Goal: Information Seeking & Learning: Compare options

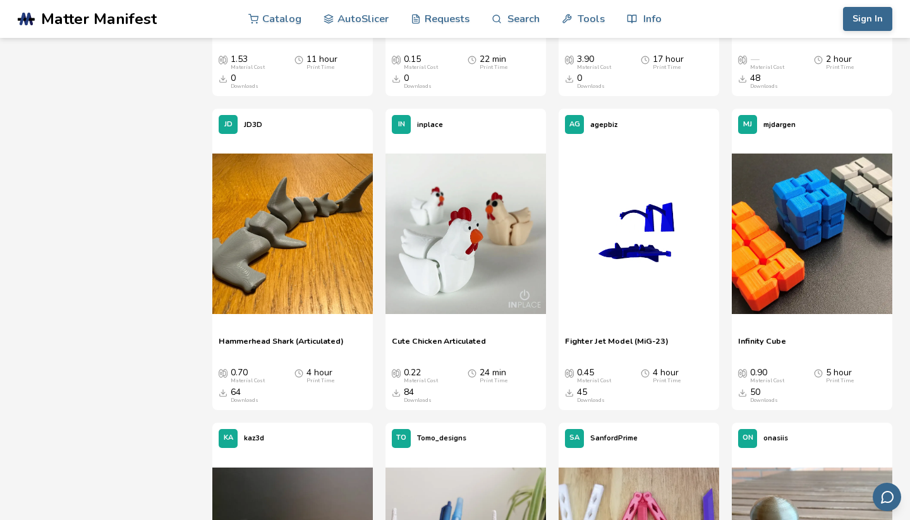
scroll to position [1043, 0]
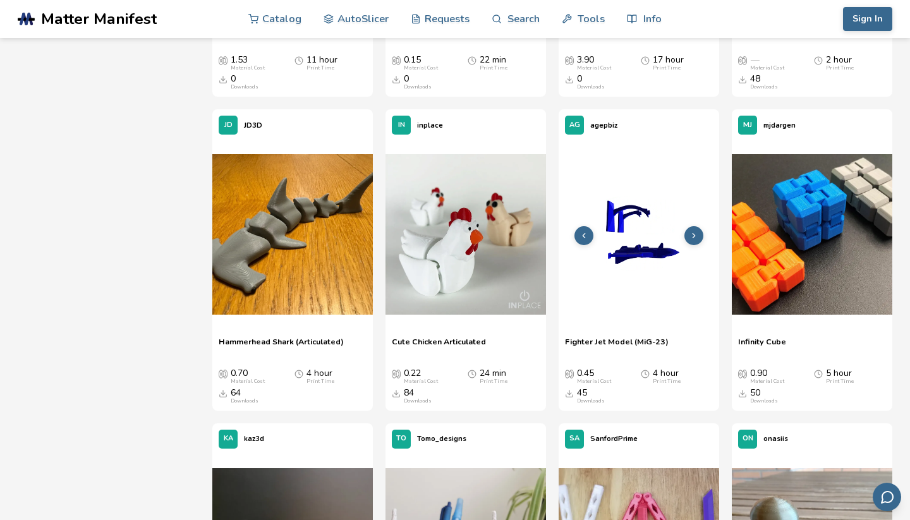
click at [624, 236] on img at bounding box center [639, 234] width 161 height 161
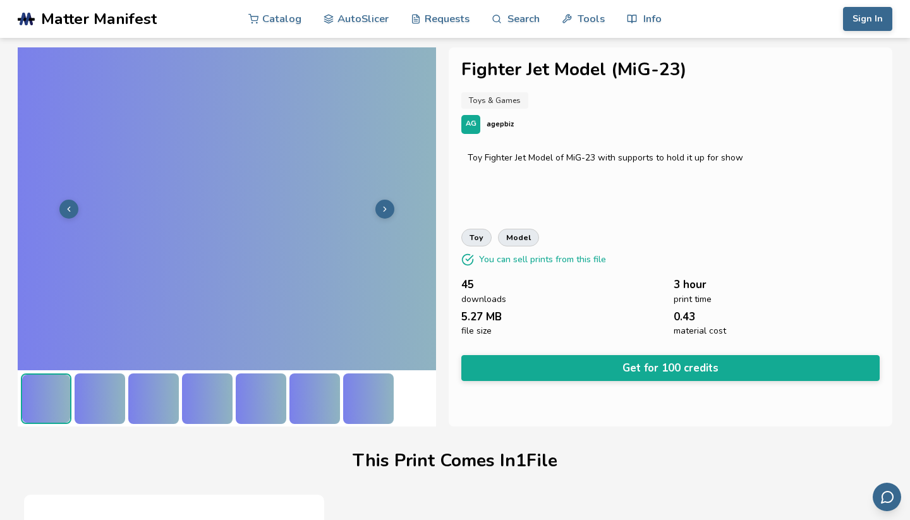
scroll to position [224, 0]
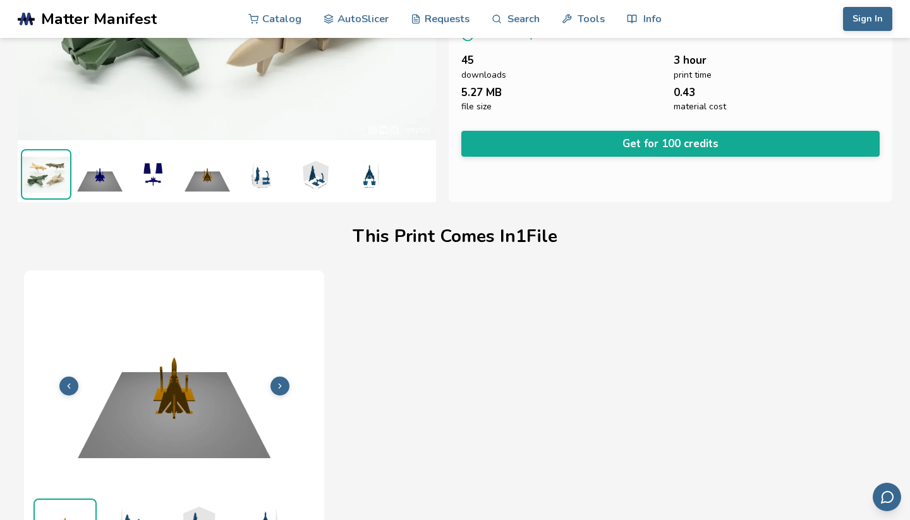
click at [264, 176] on img at bounding box center [261, 174] width 51 height 51
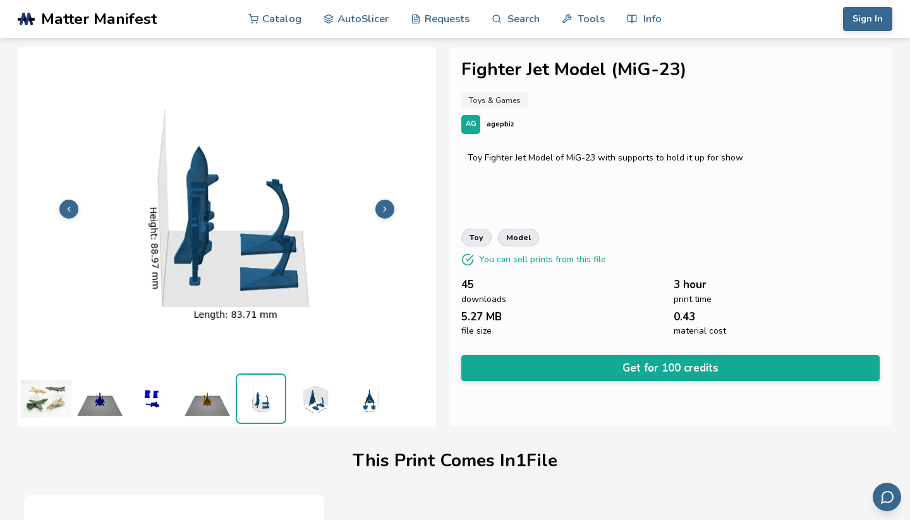
scroll to position [0, 0]
click at [389, 206] on button at bounding box center [384, 209] width 19 height 19
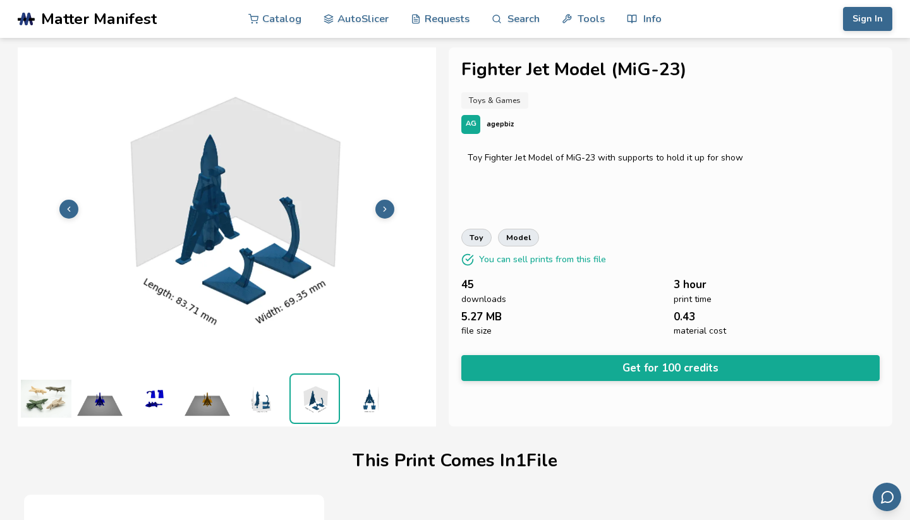
click at [389, 206] on button at bounding box center [384, 209] width 19 height 19
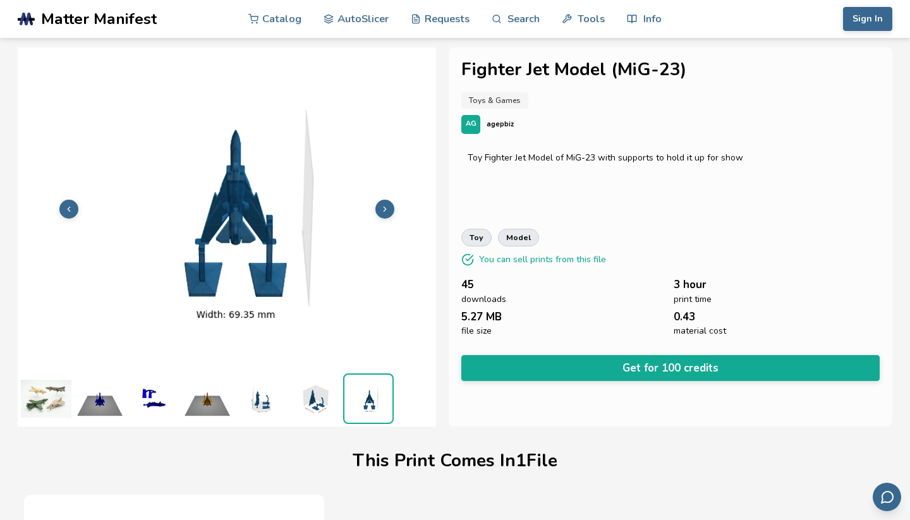
click at [389, 206] on button at bounding box center [384, 209] width 19 height 19
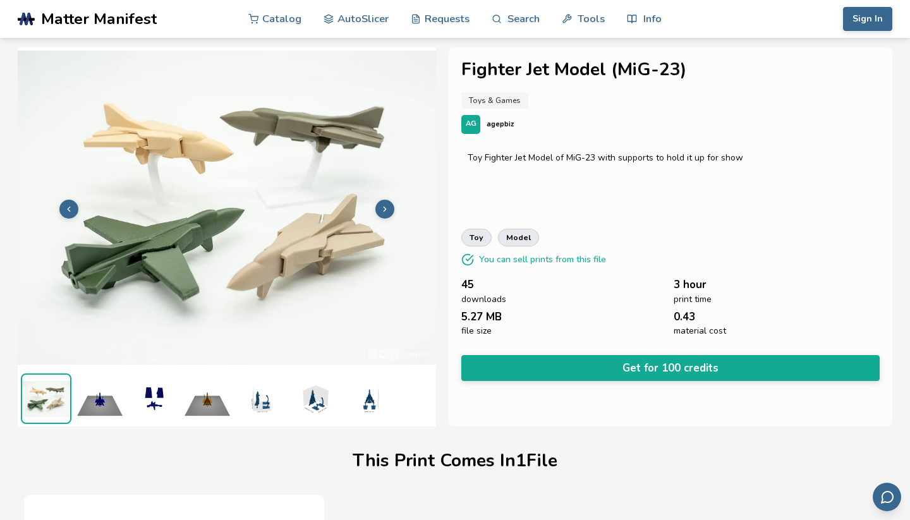
click at [389, 206] on button at bounding box center [384, 209] width 19 height 19
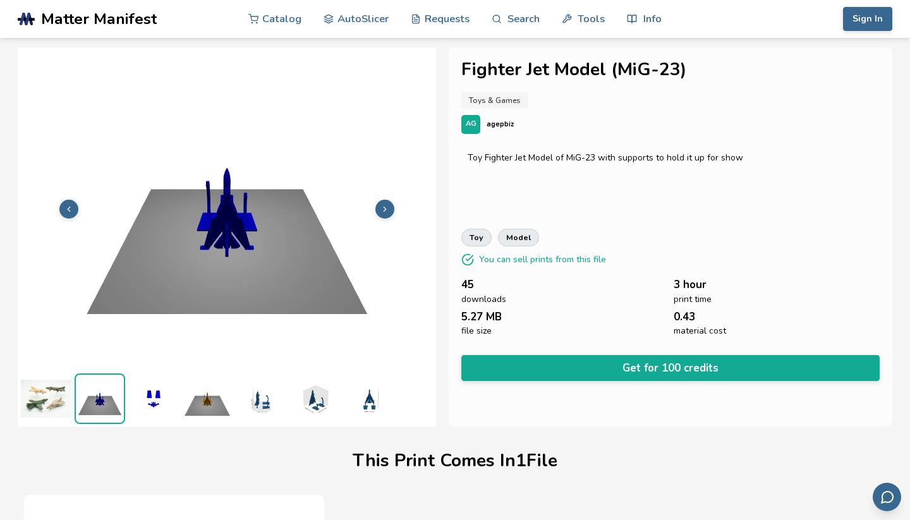
click at [389, 206] on button at bounding box center [384, 209] width 19 height 19
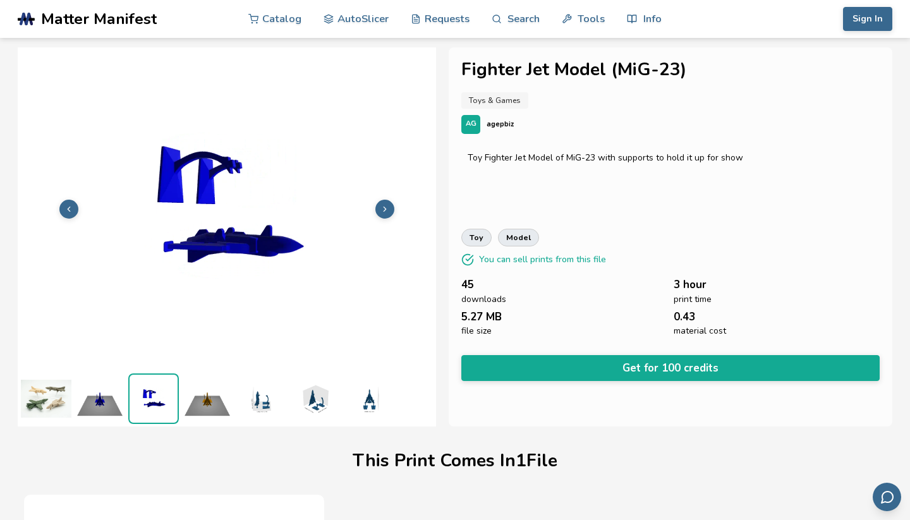
click at [389, 206] on button at bounding box center [384, 209] width 19 height 19
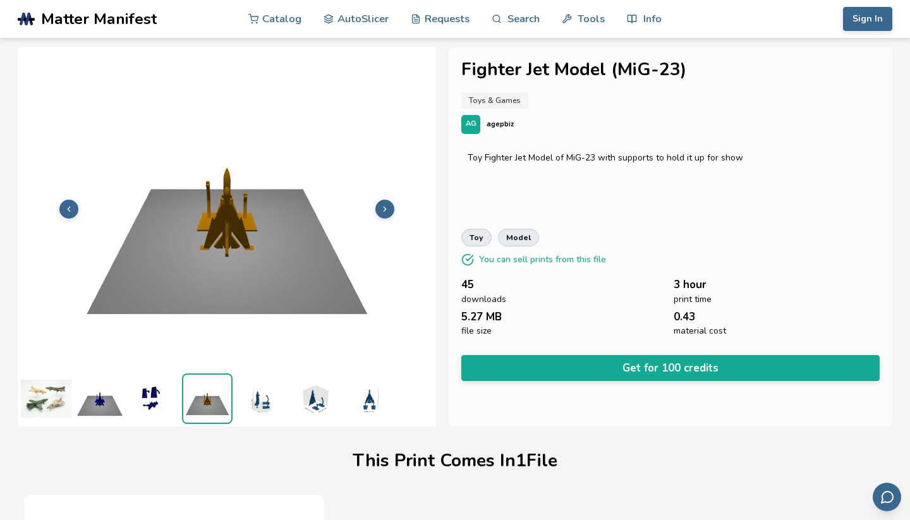
click at [389, 206] on button at bounding box center [384, 209] width 19 height 19
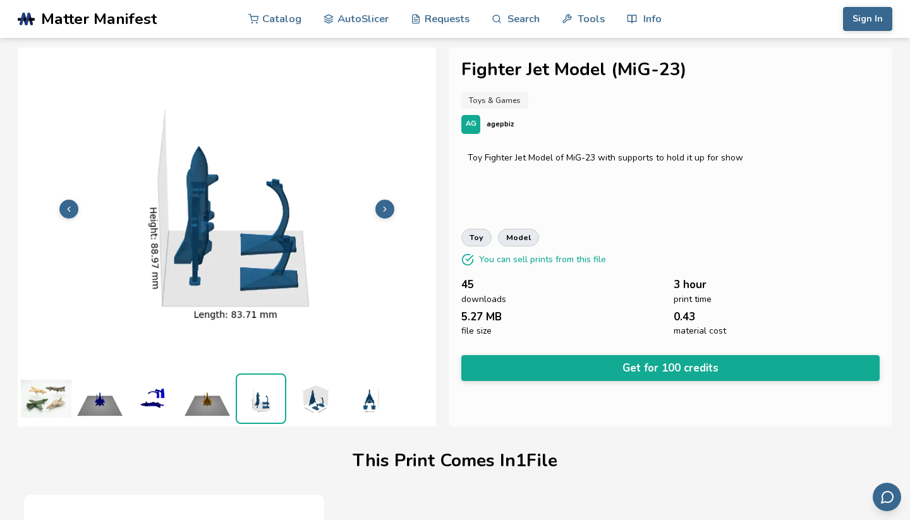
click at [389, 206] on button at bounding box center [384, 209] width 19 height 19
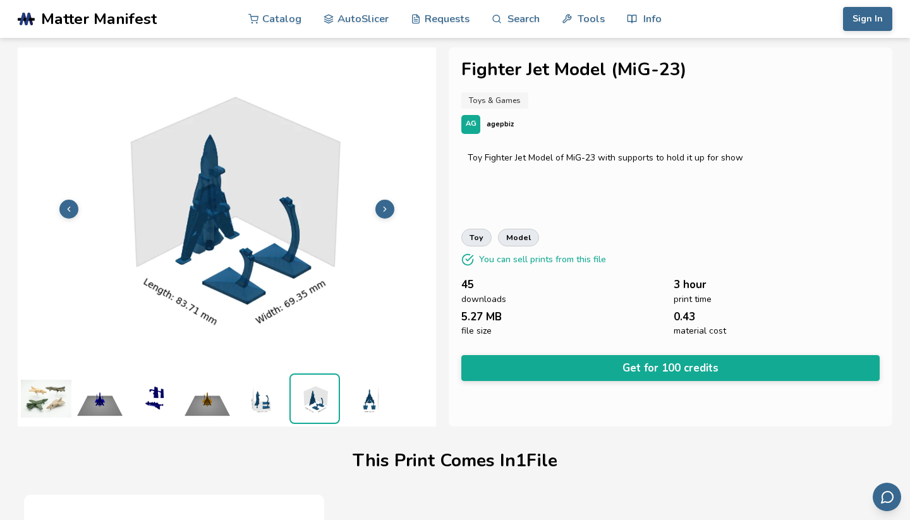
click at [389, 206] on button at bounding box center [384, 209] width 19 height 19
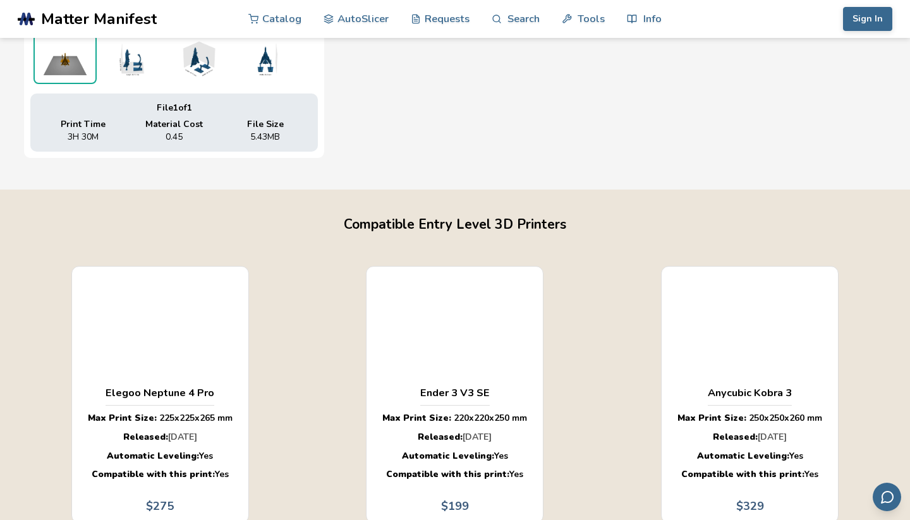
scroll to position [716, 0]
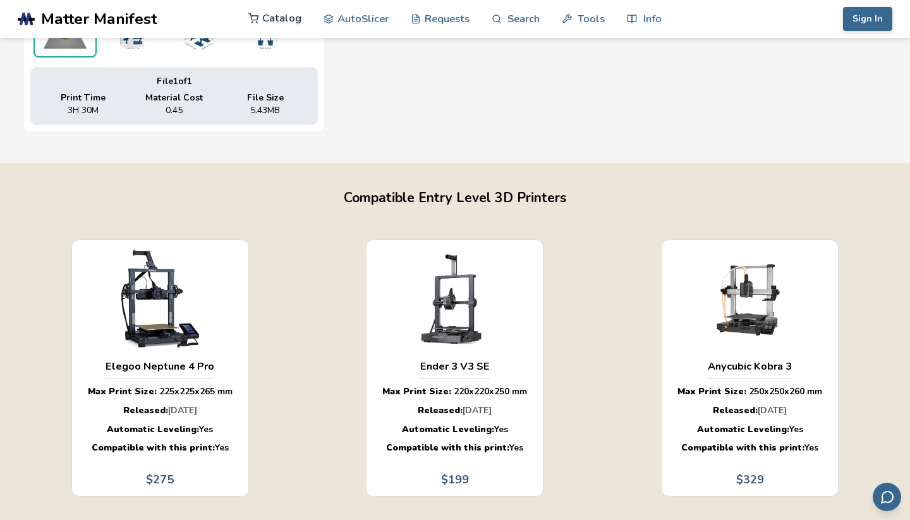
click at [261, 10] on link "Catalog" at bounding box center [274, 18] width 53 height 38
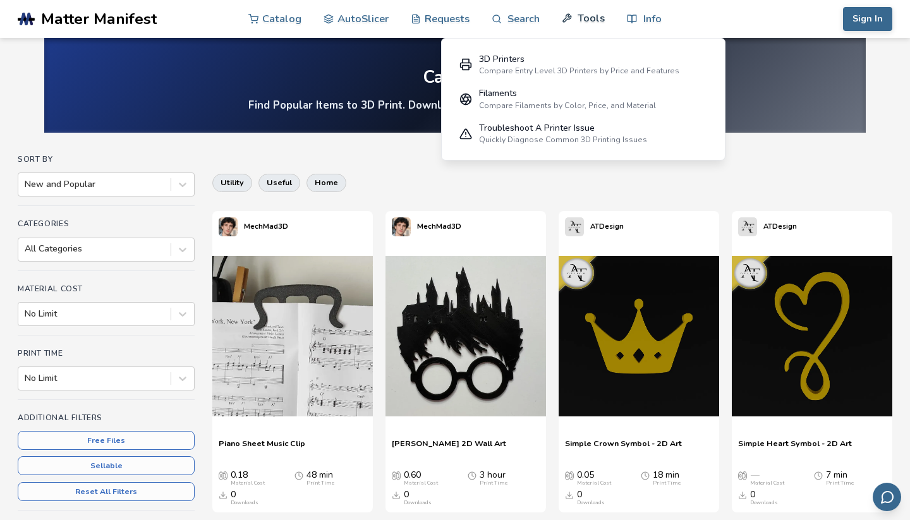
click at [580, 20] on link "Tools" at bounding box center [583, 18] width 43 height 38
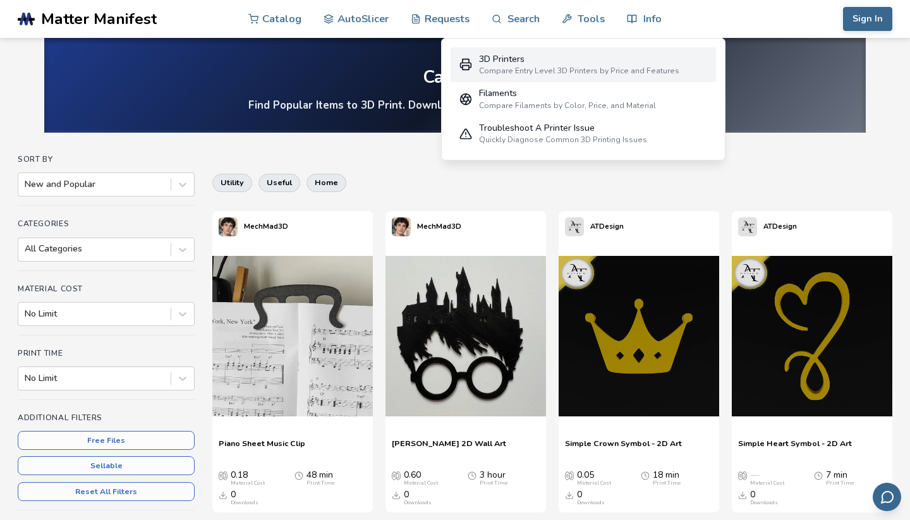
click at [548, 68] on div "Compare Entry Level 3D Printers by Price and Features" at bounding box center [579, 70] width 200 height 9
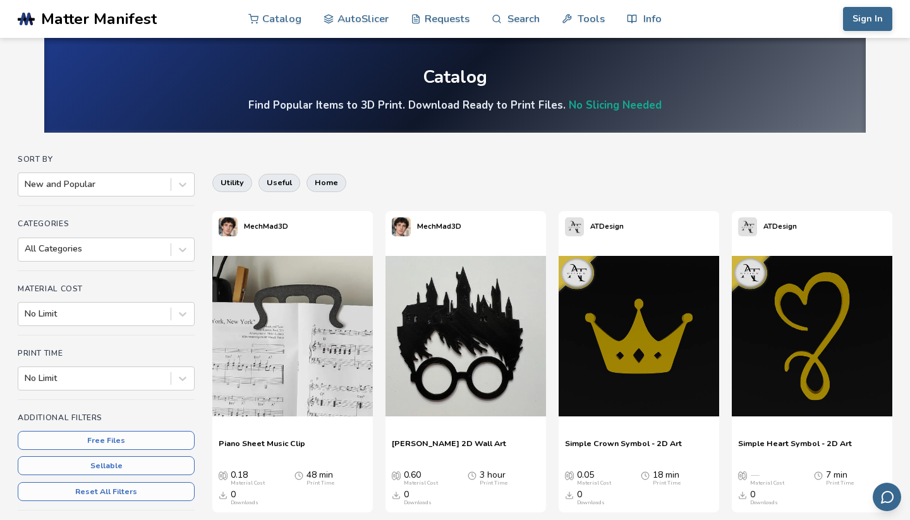
select select "**********"
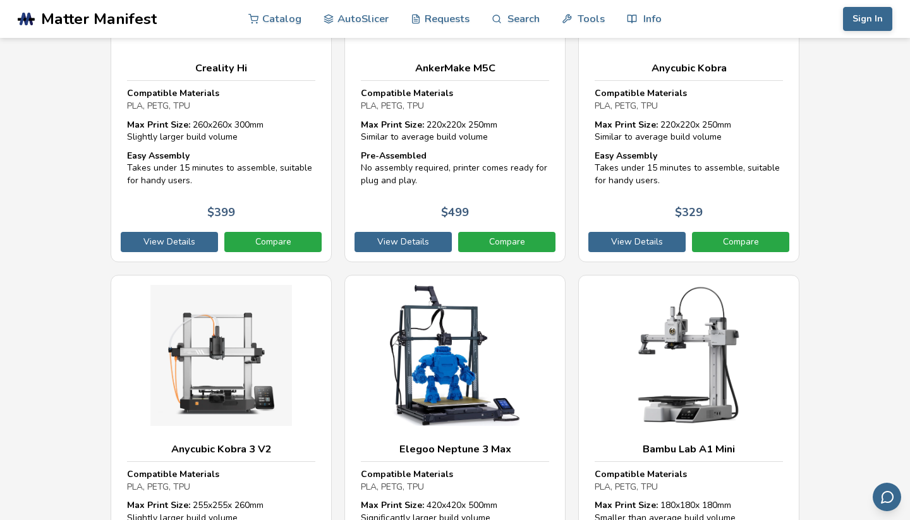
scroll to position [1671, 0]
